Goal: Task Accomplishment & Management: Use online tool/utility

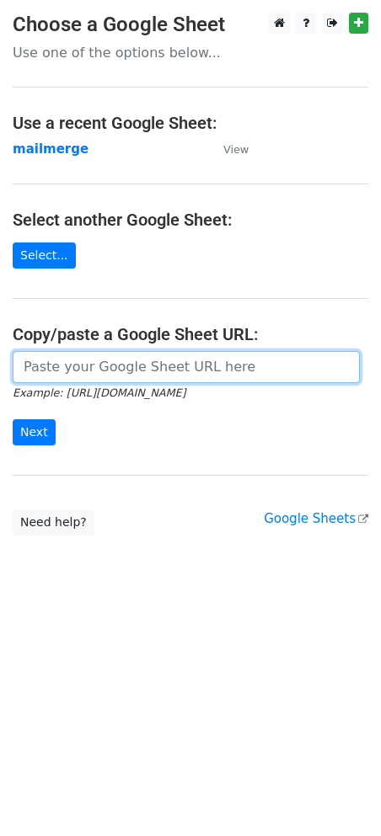
click at [98, 383] on input "url" at bounding box center [186, 367] width 347 height 32
paste input "[URL][DOMAIN_NAME]"
type input "[URL][DOMAIN_NAME]"
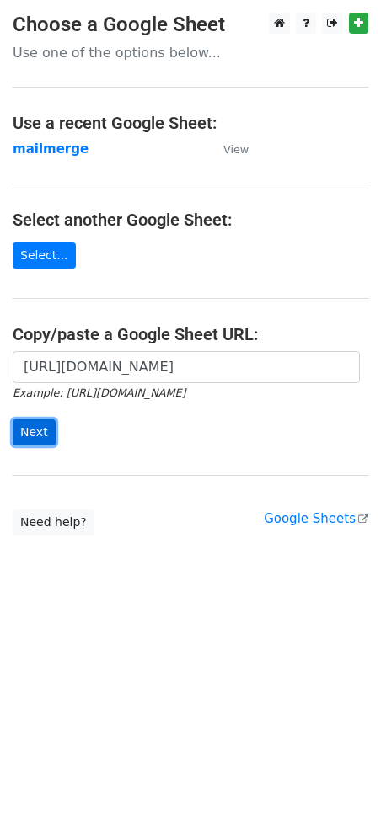
click at [25, 427] on input "Next" at bounding box center [34, 432] width 43 height 26
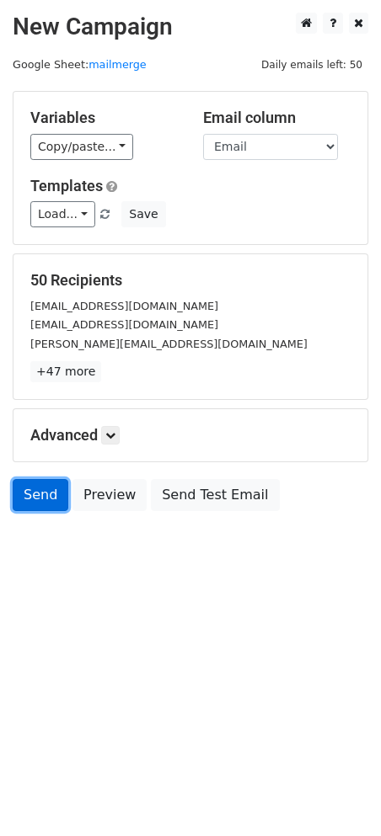
click at [27, 499] on link "Send" at bounding box center [41, 495] width 56 height 32
